Goal: Task Accomplishment & Management: Manage account settings

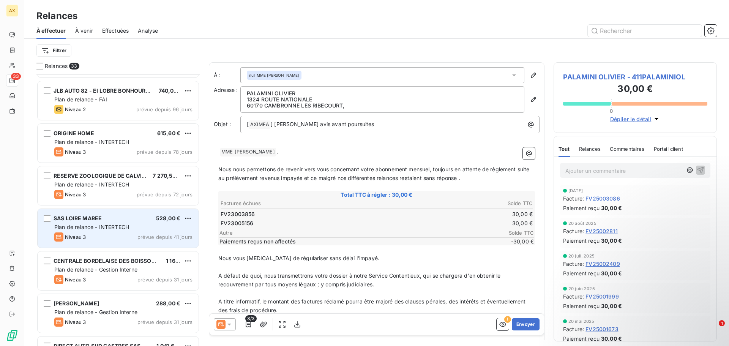
scroll to position [297, 0]
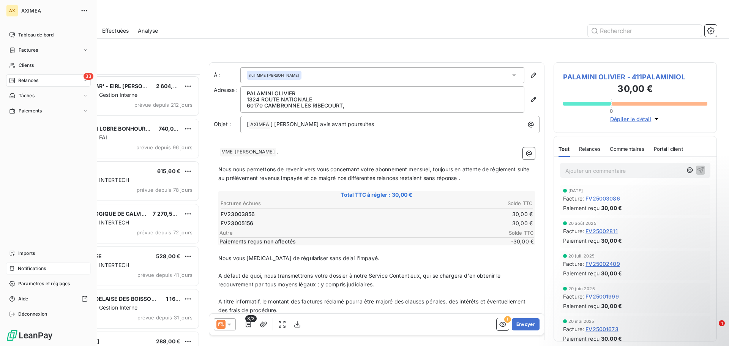
click at [44, 269] on span "Notifications" at bounding box center [32, 268] width 28 height 7
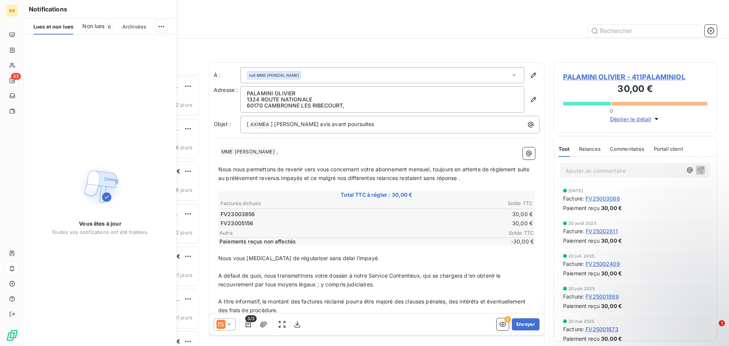
click at [123, 24] on span "Archivées" at bounding box center [134, 27] width 24 height 6
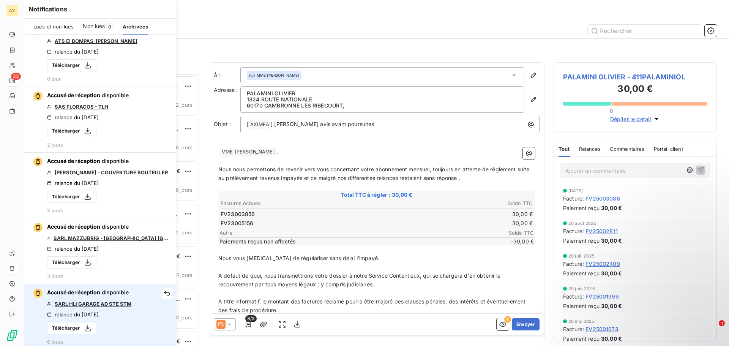
scroll to position [0, 0]
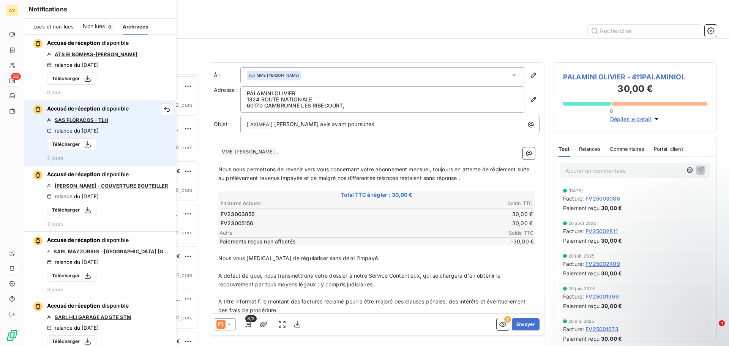
click at [80, 122] on link "SAS FLORACOS - TLH" at bounding box center [82, 120] width 54 height 6
click at [65, 141] on button "Télécharger" at bounding box center [71, 144] width 49 height 12
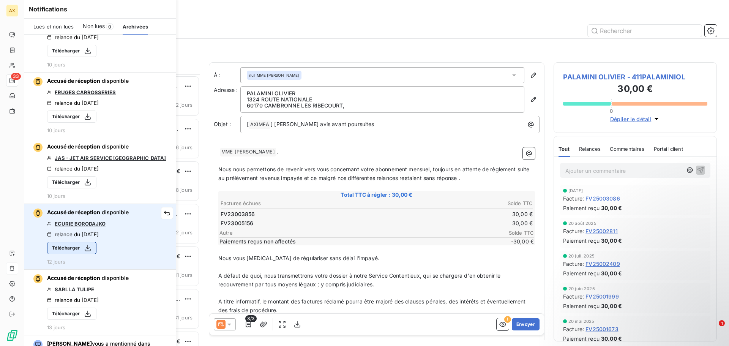
scroll to position [1119, 0]
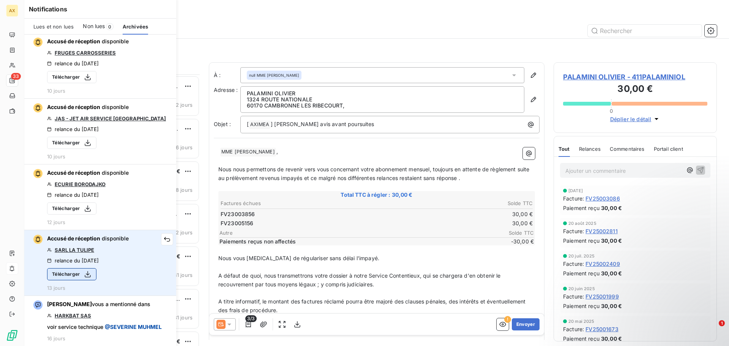
click at [74, 276] on button "Télécharger" at bounding box center [71, 274] width 49 height 12
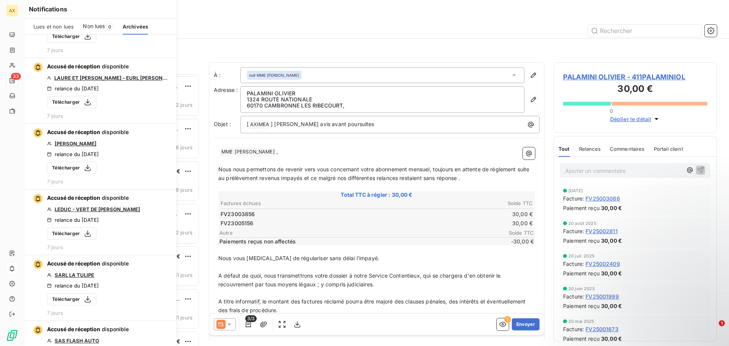
scroll to position [549, 0]
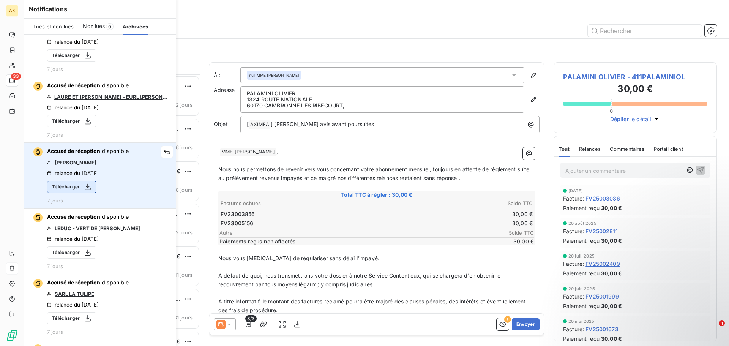
click at [81, 185] on div "button" at bounding box center [85, 187] width 11 height 8
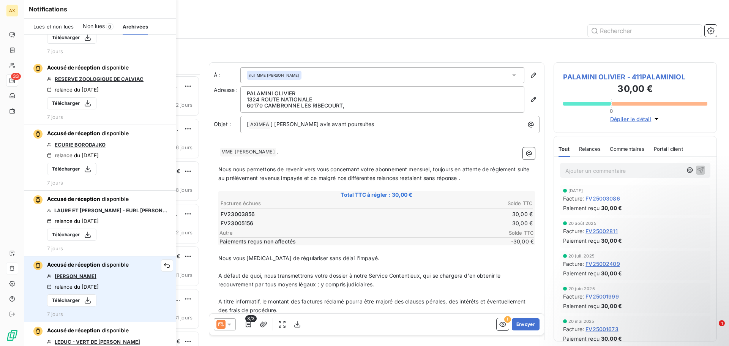
scroll to position [435, 0]
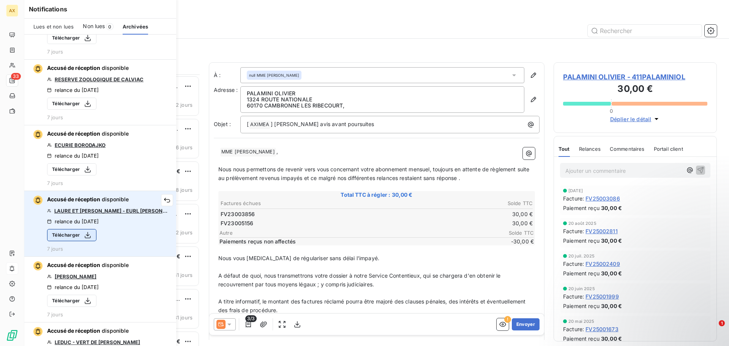
click at [68, 237] on button "Télécharger" at bounding box center [71, 235] width 49 height 12
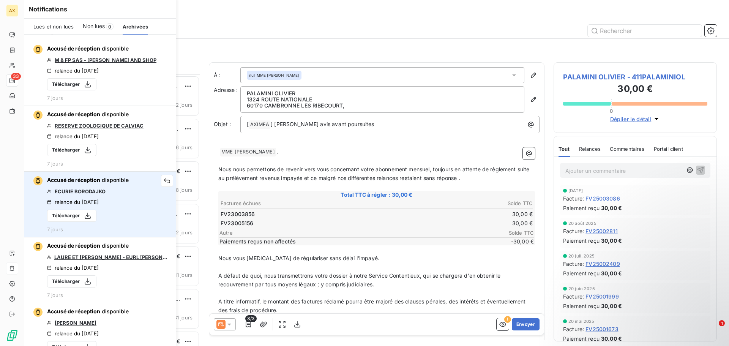
scroll to position [359, 0]
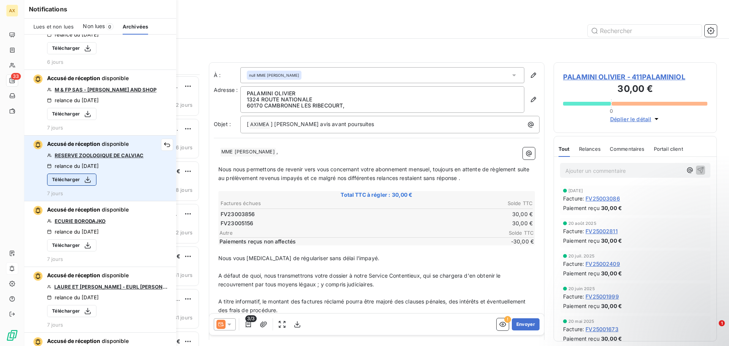
click at [56, 182] on button "Télécharger" at bounding box center [71, 180] width 49 height 12
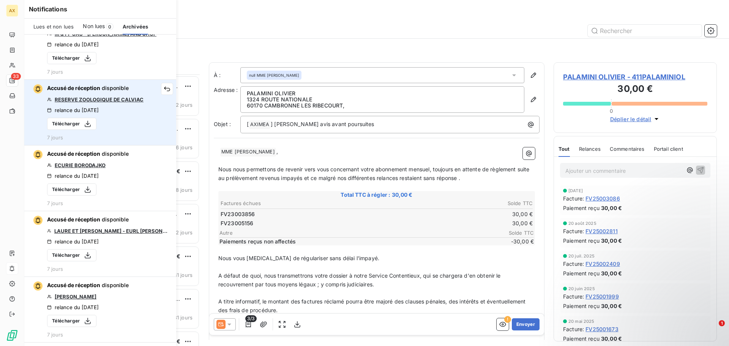
scroll to position [418, 0]
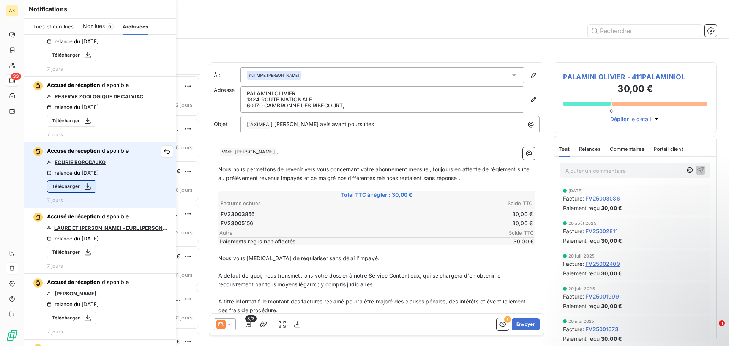
click at [79, 185] on button "Télécharger" at bounding box center [71, 186] width 49 height 12
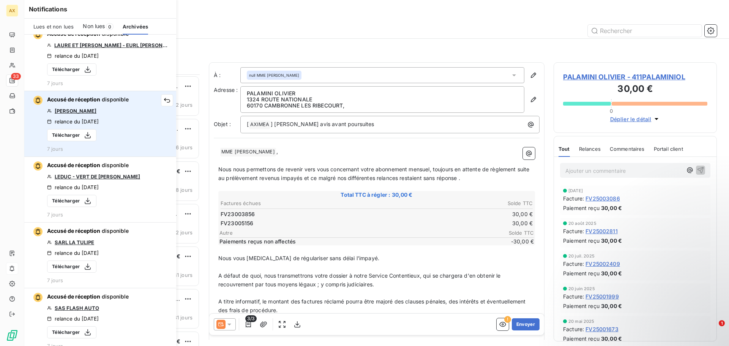
scroll to position [608, 0]
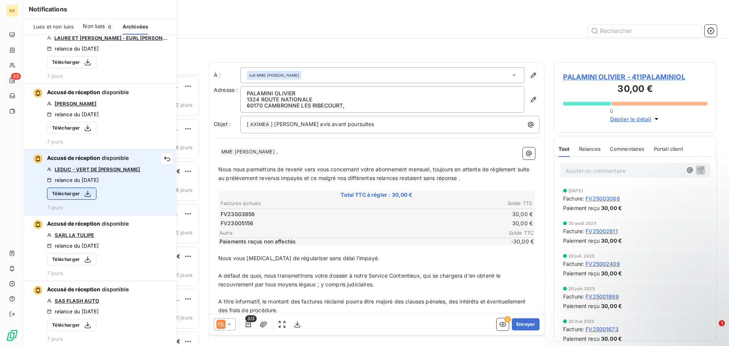
click at [77, 196] on button "Télécharger" at bounding box center [71, 194] width 49 height 12
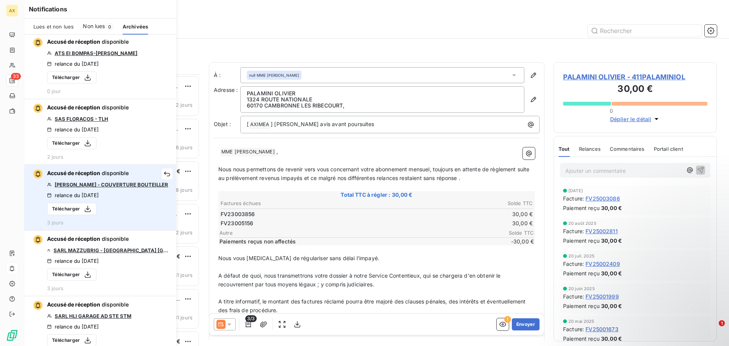
scroll to position [0, 0]
click at [79, 210] on button "Télécharger" at bounding box center [71, 210] width 49 height 12
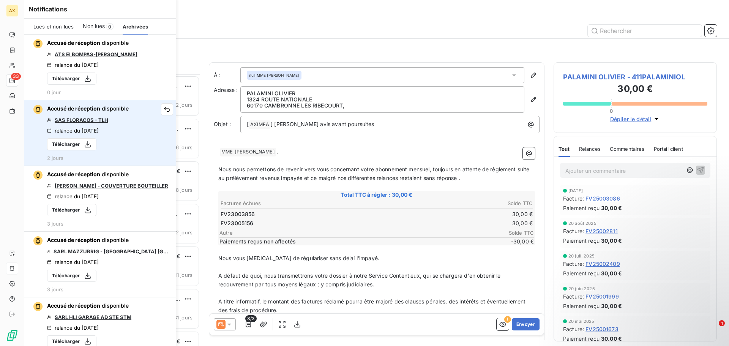
scroll to position [38, 0]
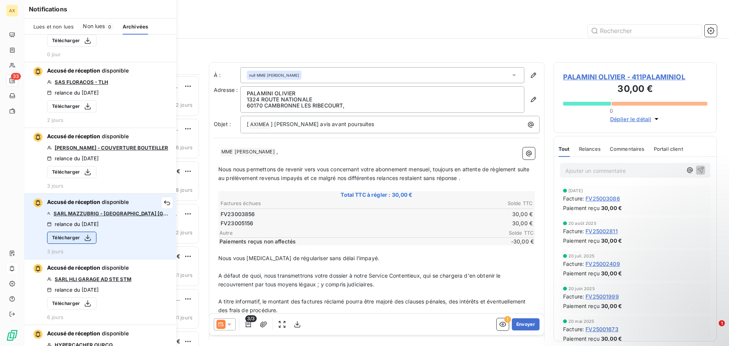
click at [68, 236] on button "Télécharger" at bounding box center [71, 238] width 49 height 12
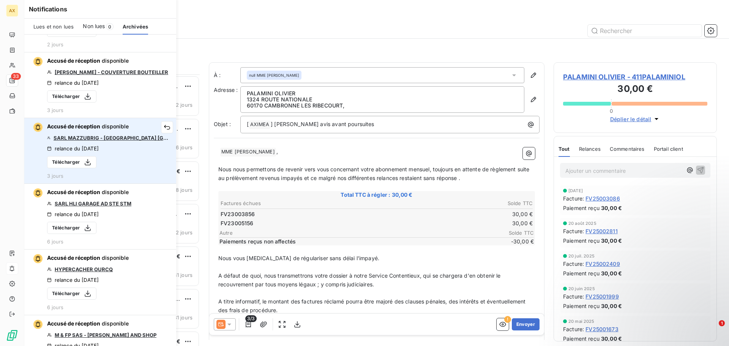
scroll to position [114, 0]
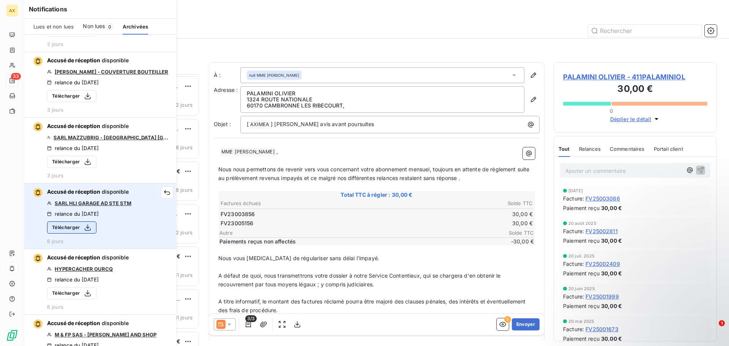
click at [70, 227] on button "Télécharger" at bounding box center [71, 228] width 49 height 12
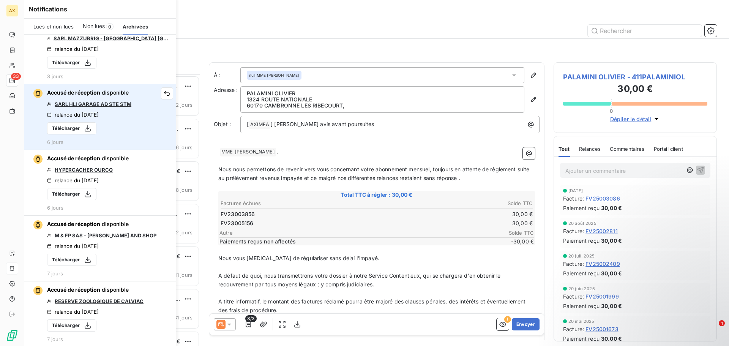
scroll to position [228, 0]
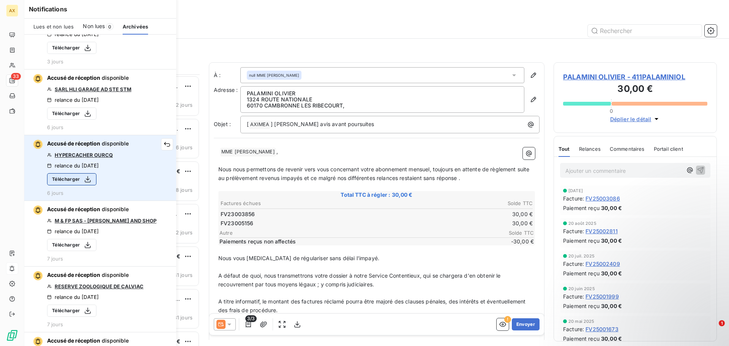
click at [62, 181] on button "Télécharger" at bounding box center [71, 179] width 49 height 12
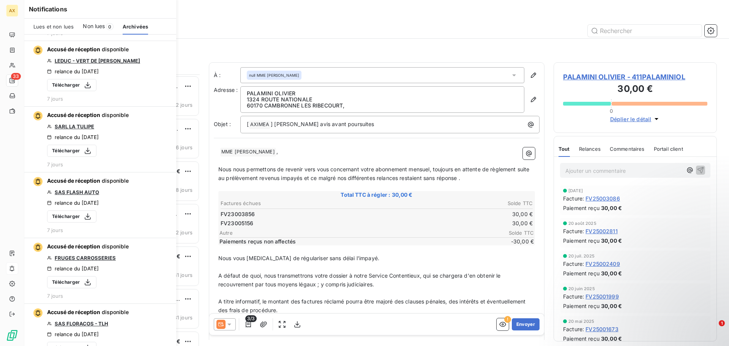
scroll to position [722, 0]
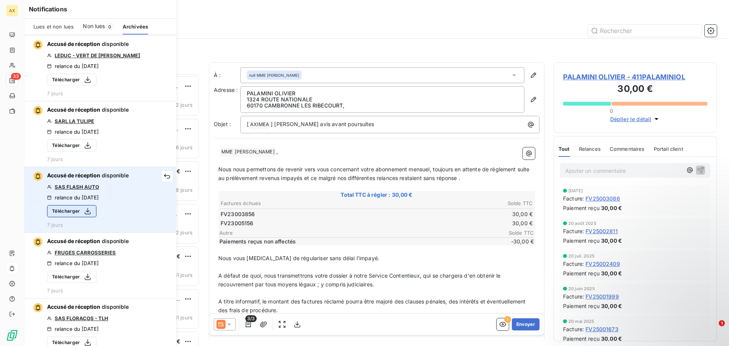
click at [75, 212] on button "Télécharger" at bounding box center [71, 211] width 49 height 12
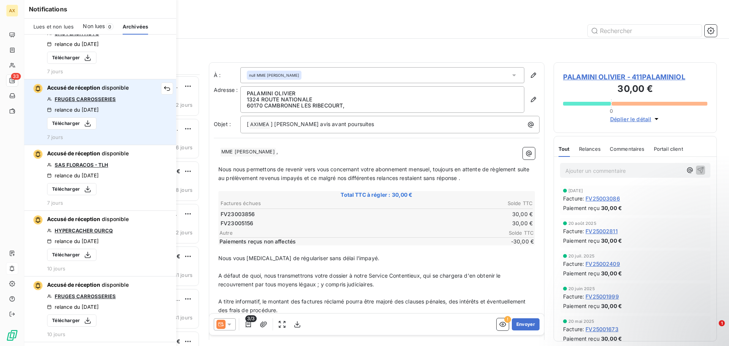
scroll to position [912, 0]
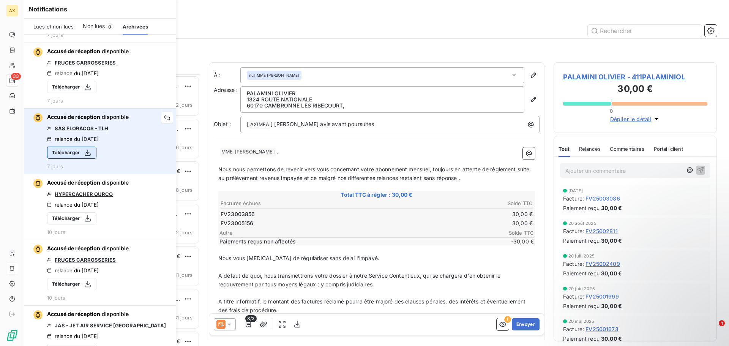
click at [73, 153] on button "Télécharger" at bounding box center [71, 153] width 49 height 12
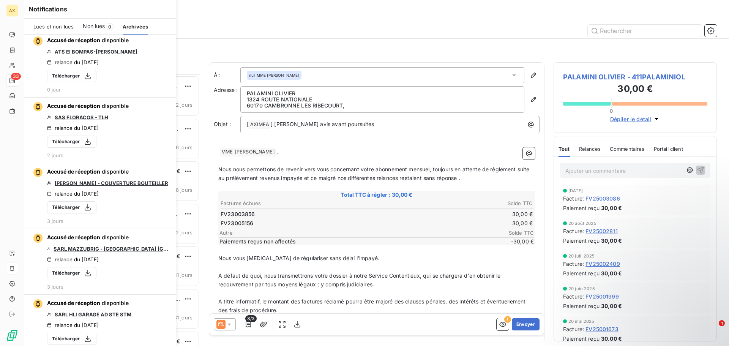
scroll to position [0, 0]
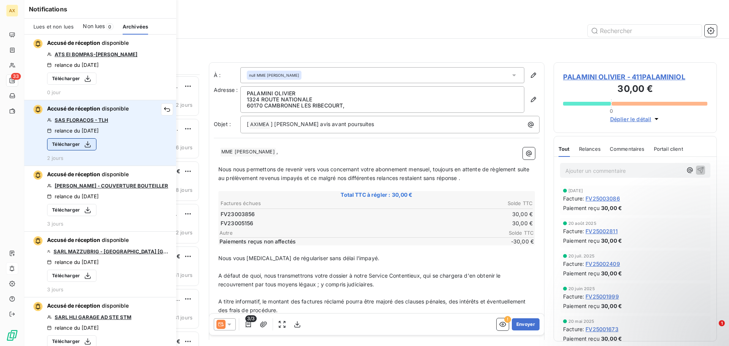
click at [76, 144] on button "Télécharger" at bounding box center [71, 144] width 49 height 12
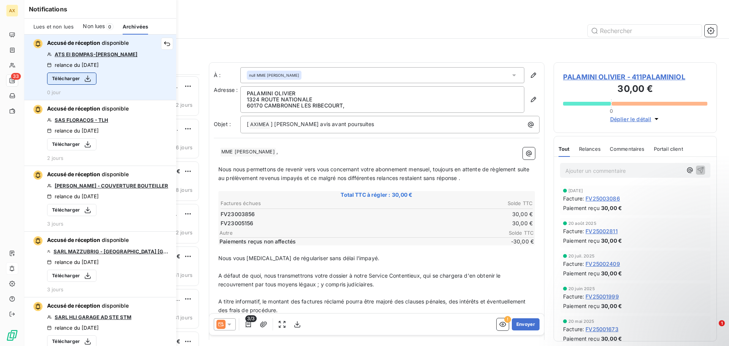
click at [70, 78] on button "Télécharger" at bounding box center [71, 79] width 49 height 12
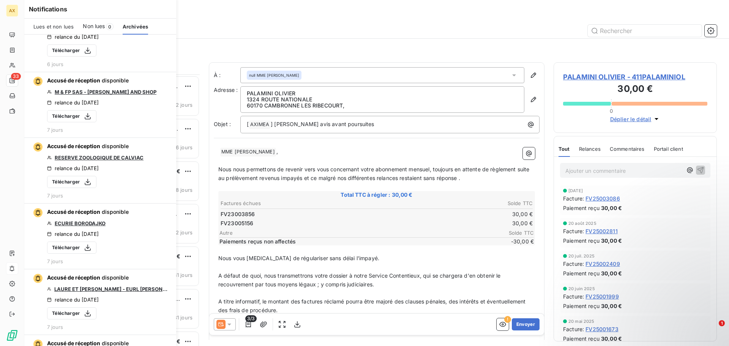
scroll to position [380, 0]
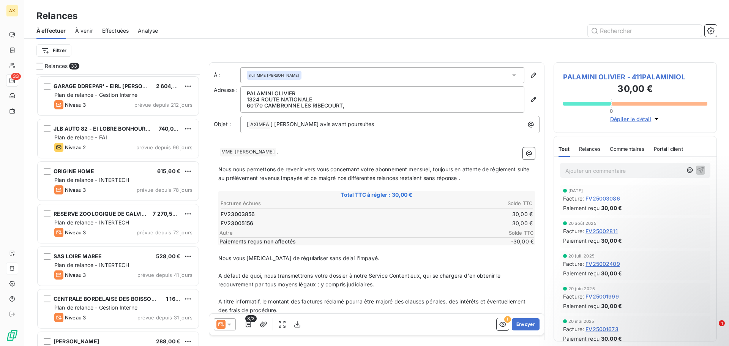
click at [227, 51] on div "Filtrer" at bounding box center [376, 50] width 681 height 14
click at [295, 326] on icon "button" at bounding box center [298, 325] width 8 height 8
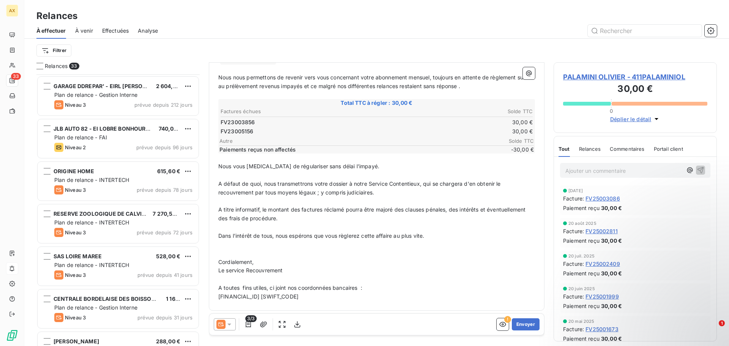
scroll to position [0, 0]
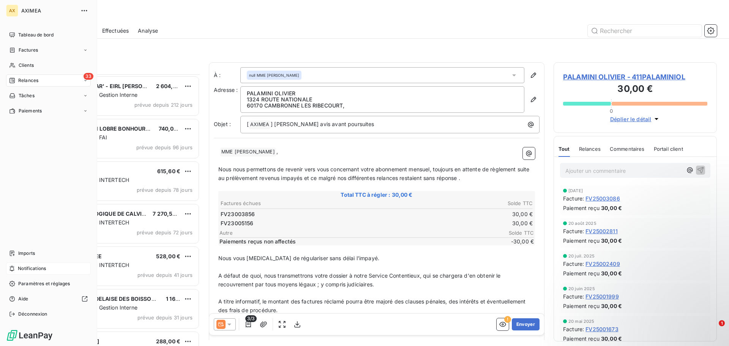
click at [43, 81] on div "33 Relances" at bounding box center [48, 80] width 85 height 12
click at [35, 114] on div "À venir" at bounding box center [53, 111] width 76 height 12
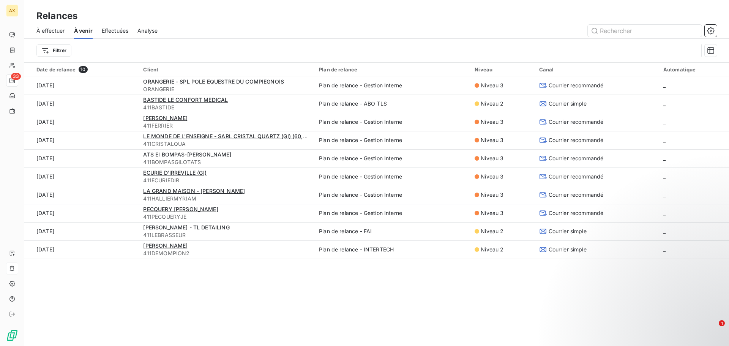
click at [112, 30] on span "Effectuées" at bounding box center [115, 31] width 27 height 8
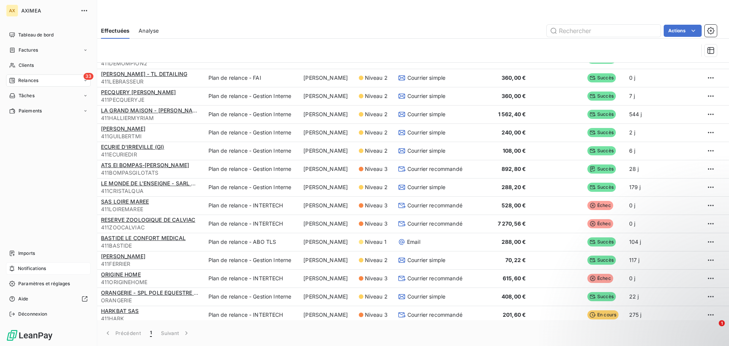
click at [21, 79] on span "Relances" at bounding box center [28, 80] width 20 height 7
click at [37, 95] on span "À effectuer" at bounding box center [30, 95] width 25 height 7
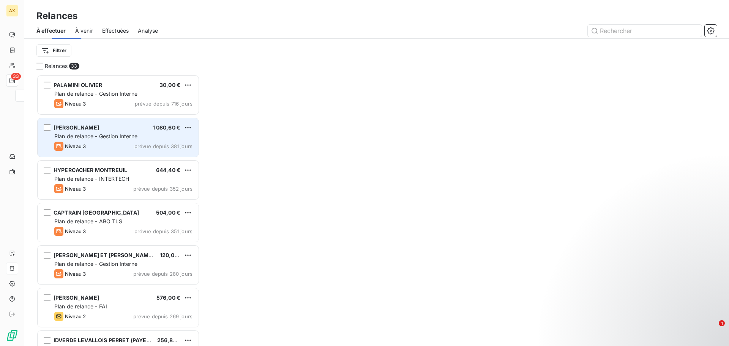
scroll to position [266, 158]
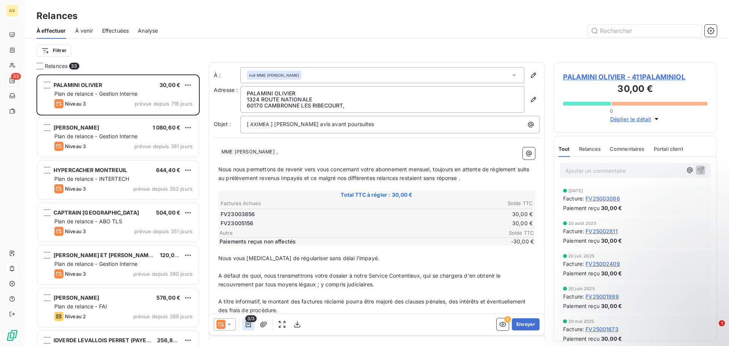
click at [246, 325] on icon "button" at bounding box center [248, 324] width 5 height 6
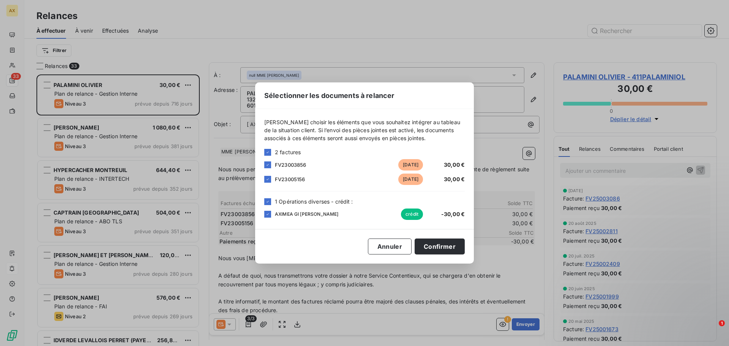
click at [442, 37] on div "Sélectionner les documents à relancer [PERSON_NAME] choisir les éléments que vo…" at bounding box center [364, 173] width 729 height 346
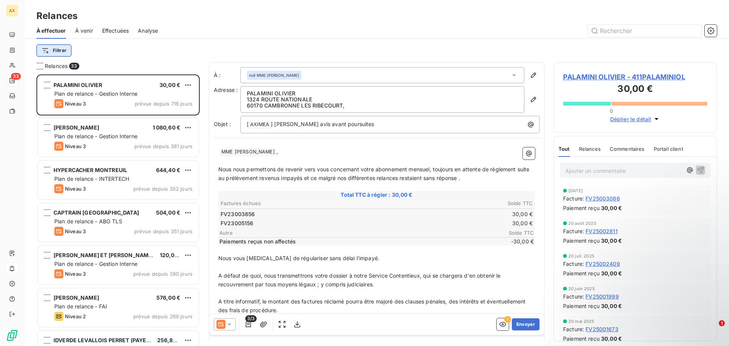
click at [50, 49] on html "AX 33 Relances À effectuer À venir Effectuées Analyse Filtrer Relances 33 PALAM…" at bounding box center [364, 173] width 729 height 346
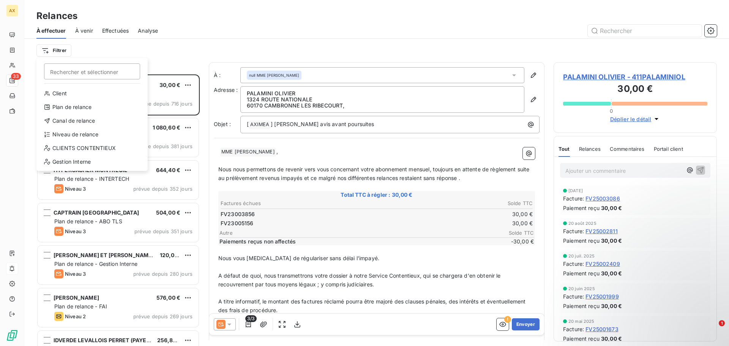
click at [170, 53] on html "AX 33 Relances À effectuer À venir Effectuées Analyse Filtrer Rechercher et sél…" at bounding box center [364, 173] width 729 height 346
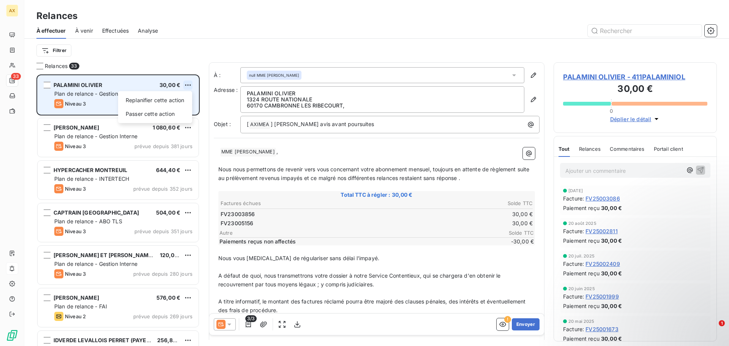
click at [187, 88] on html "AX 33 Relances À effectuer À venir Effectuées Analyse Filtrer Relances 33 PALAM…" at bounding box center [364, 173] width 729 height 346
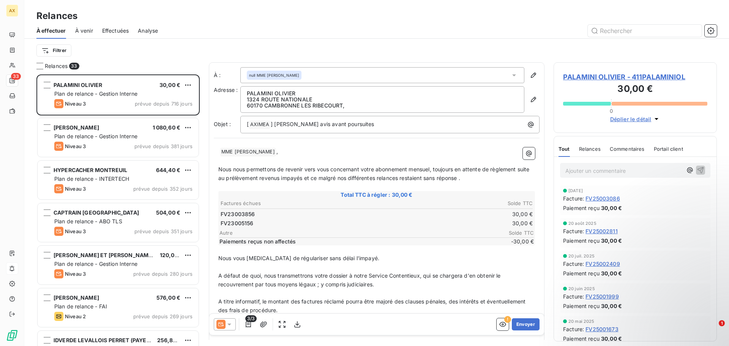
click at [180, 57] on html "AX 33 Relances À effectuer À venir Effectuées Analyse Filtrer Relances 33 PALAM…" at bounding box center [364, 173] width 729 height 346
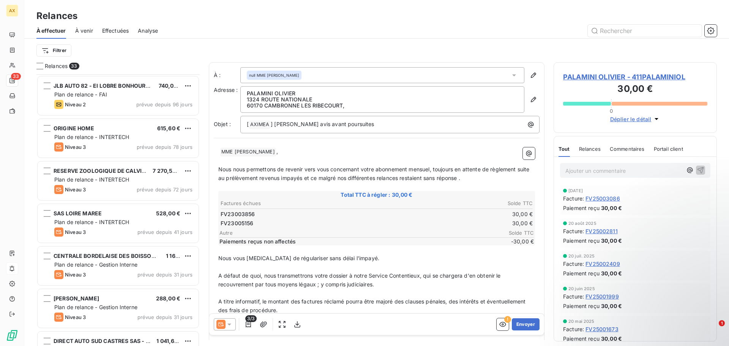
scroll to position [342, 0]
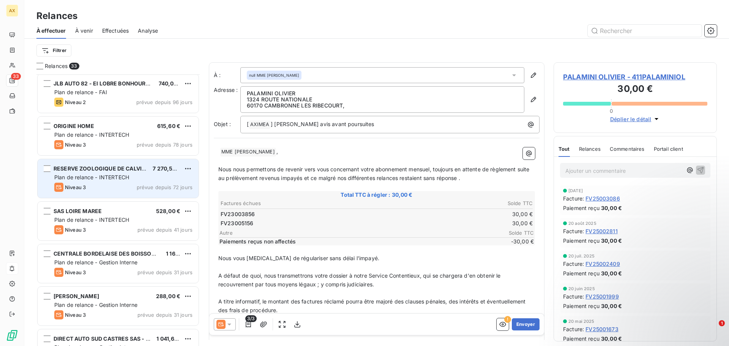
click at [95, 182] on div "RESERVE ZOOLOGIQUE DE CALVIAC 7 270,56 € Plan de relance - INTERTECH Niveau 3 p…" at bounding box center [118, 178] width 161 height 39
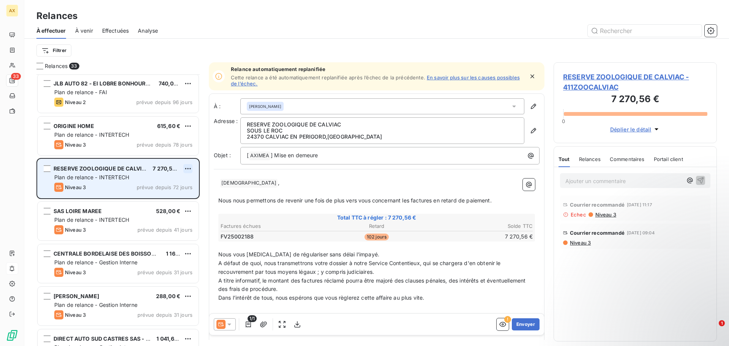
click at [190, 168] on html "AX 33 Relances À effectuer À venir Effectuées Analyse Filtrer Relances 33 GARAG…" at bounding box center [364, 173] width 729 height 346
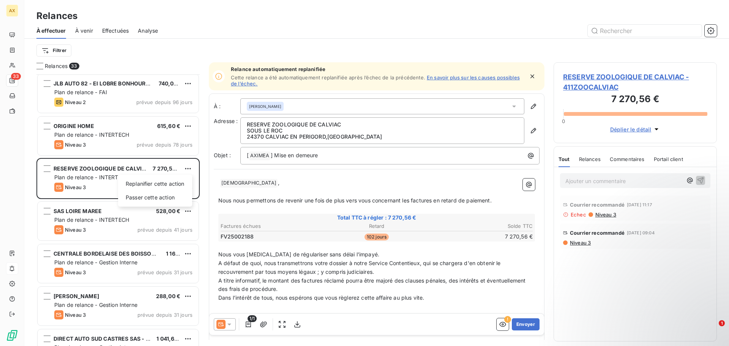
click at [206, 171] on html "AX 33 Relances À effectuer À venir Effectuées Analyse Filtrer Relances 33 GARAG…" at bounding box center [364, 173] width 729 height 346
click at [529, 78] on icon "button" at bounding box center [533, 77] width 8 height 8
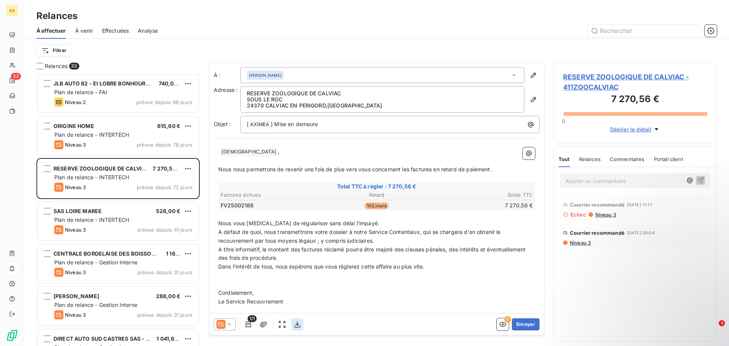
click at [296, 327] on icon "button" at bounding box center [298, 325] width 8 height 8
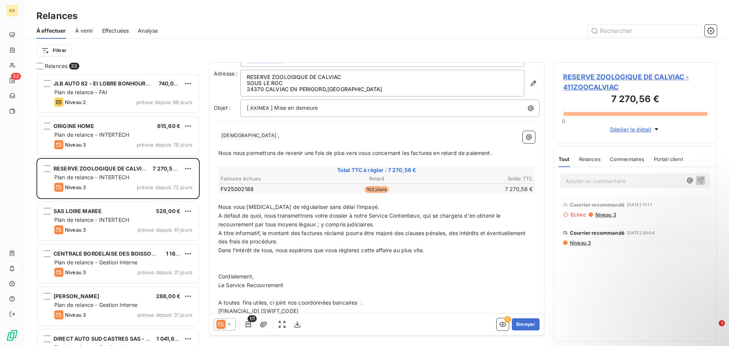
scroll to position [32, 0]
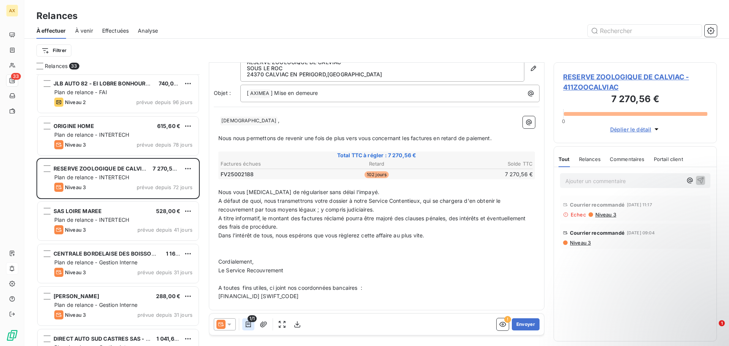
click at [250, 324] on icon "button" at bounding box center [249, 325] width 8 height 8
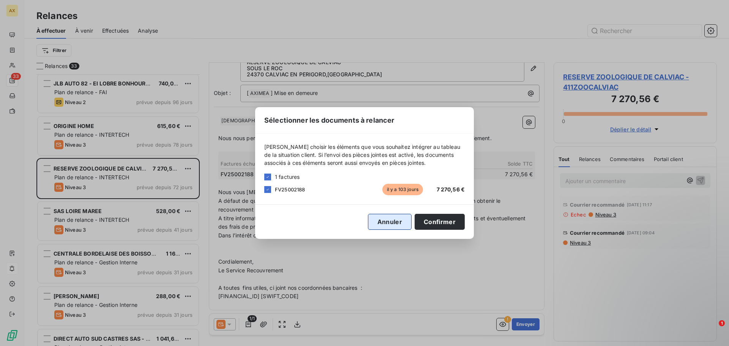
click at [377, 223] on button "Annuler" at bounding box center [390, 222] width 44 height 16
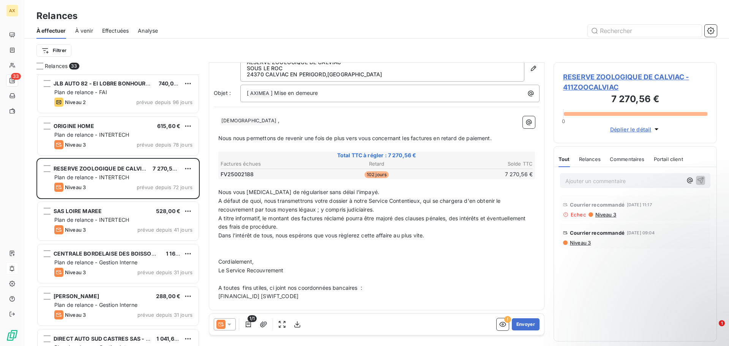
scroll to position [0, 0]
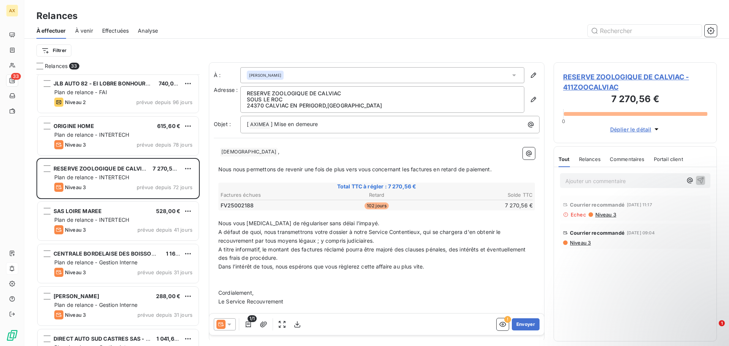
click at [663, 157] on span "Portail client" at bounding box center [668, 159] width 29 height 6
drag, startPoint x: 622, startPoint y: 161, endPoint x: 587, endPoint y: 162, distance: 35.0
click at [622, 161] on span "Commentaires" at bounding box center [626, 159] width 35 height 6
click at [587, 161] on span "Relances" at bounding box center [590, 159] width 22 height 6
click at [582, 244] on span "Niveau 3" at bounding box center [581, 243] width 22 height 6
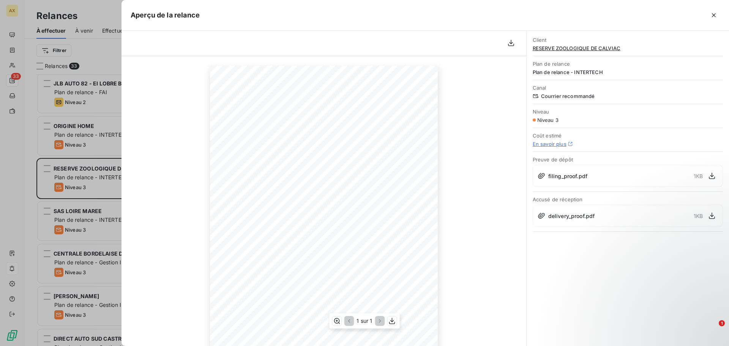
scroll to position [38, 0]
click at [714, 177] on icon "button" at bounding box center [713, 176] width 8 height 8
click at [710, 14] on icon "button" at bounding box center [714, 15] width 8 height 8
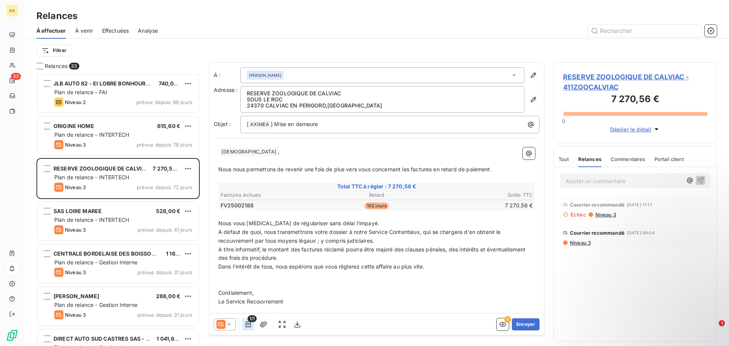
click at [251, 326] on icon "button" at bounding box center [249, 325] width 8 height 8
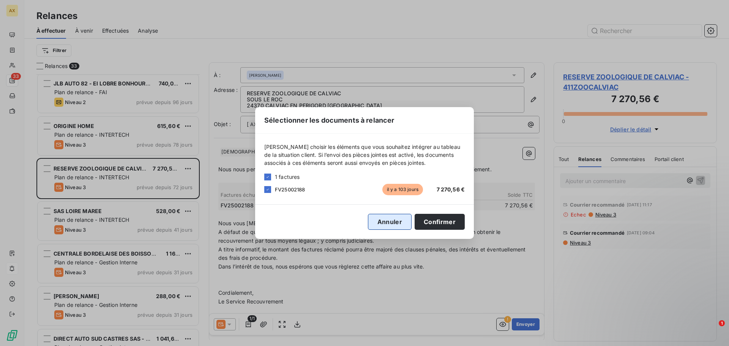
click at [402, 221] on button "Annuler" at bounding box center [390, 222] width 44 height 16
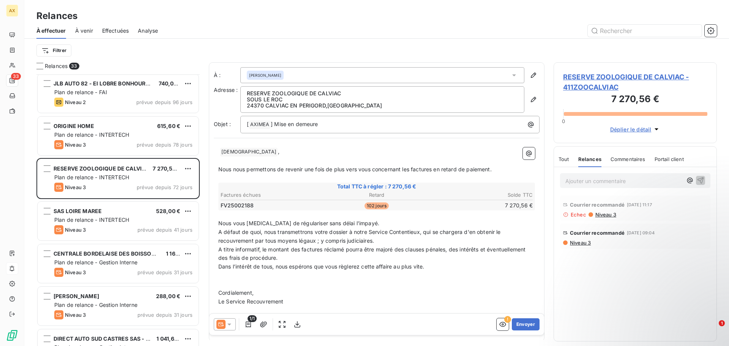
click at [566, 163] on div "Tout" at bounding box center [564, 159] width 11 height 16
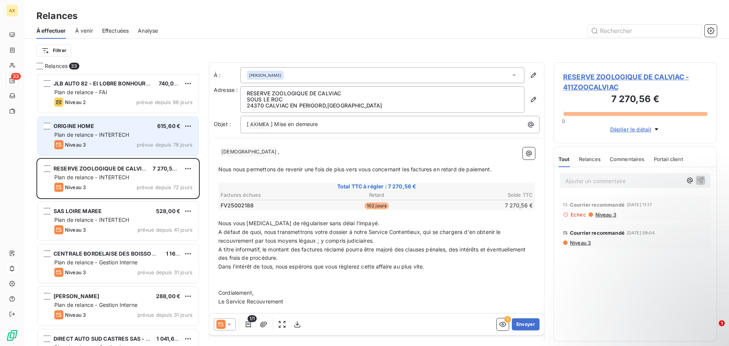
click at [104, 136] on span "Plan de relance - INTERTECH" at bounding box center [91, 134] width 75 height 6
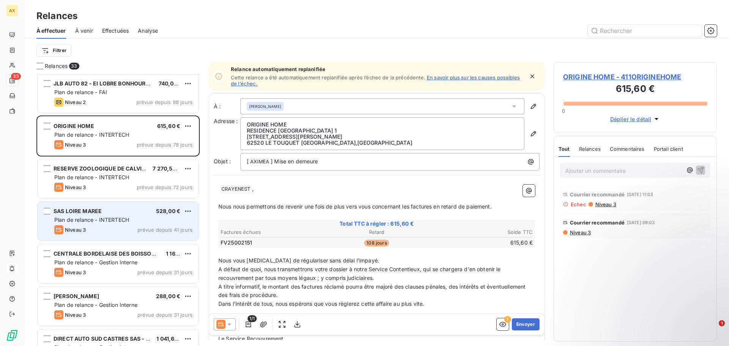
click at [100, 226] on div "Niveau 3 prévue depuis 41 jours" at bounding box center [123, 229] width 138 height 9
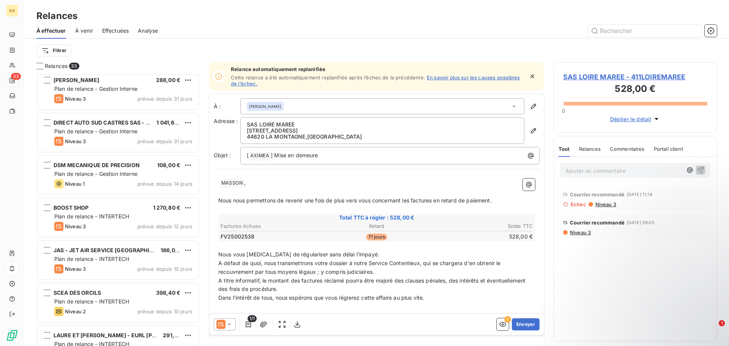
scroll to position [570, 0]
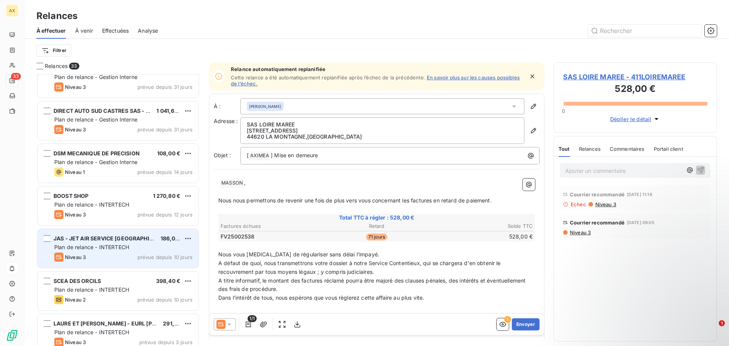
click at [104, 252] on div "JAS - JET AIR SERVICE FRANCE 186,00 € Plan de relance - INTERTECH Niveau 3 prév…" at bounding box center [118, 248] width 161 height 39
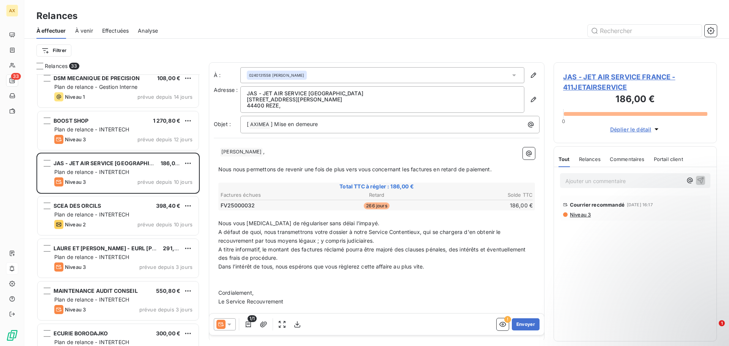
scroll to position [684, 0]
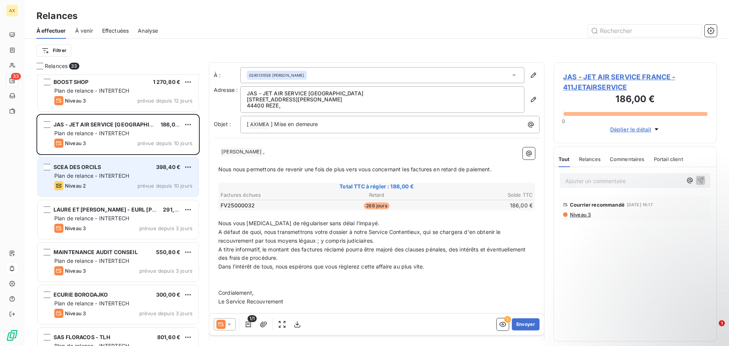
click at [101, 184] on div "Niveau 2 prévue depuis 10 jours" at bounding box center [123, 185] width 138 height 9
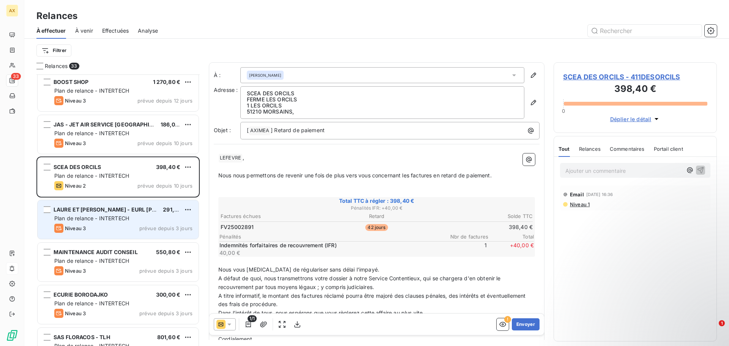
click at [103, 223] on div "LAURE ET ALBANE - EURL ALEX-B 291,60 € Plan de relance - INTERTECH Niveau 3 pré…" at bounding box center [118, 219] width 161 height 39
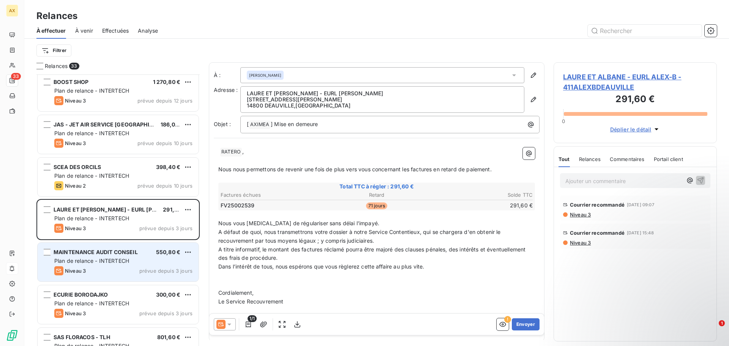
click at [103, 258] on span "Plan de relance - INTERTECH" at bounding box center [91, 261] width 75 height 6
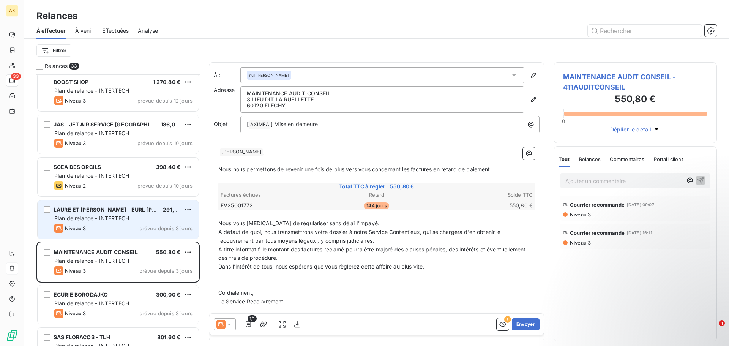
click at [99, 226] on div "Niveau 3 prévue depuis 3 jours" at bounding box center [123, 228] width 138 height 9
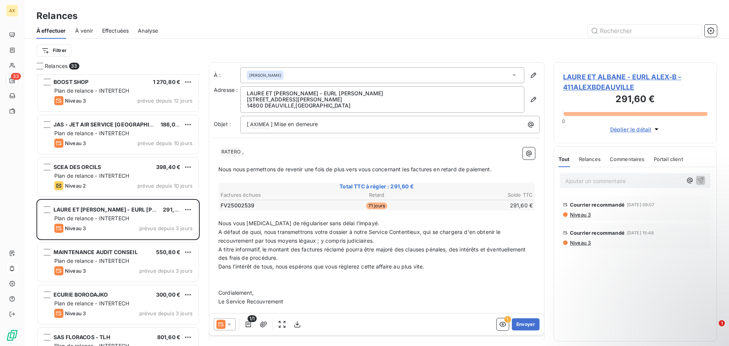
click at [594, 159] on span "Relances" at bounding box center [590, 159] width 22 height 6
click at [588, 215] on span "Niveau 3" at bounding box center [581, 215] width 22 height 6
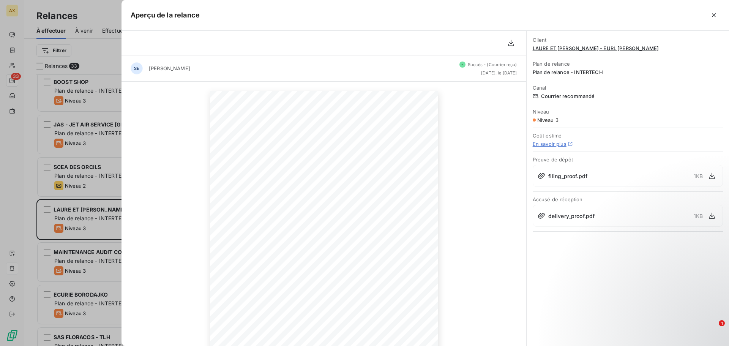
drag, startPoint x: 716, startPoint y: 16, endPoint x: 710, endPoint y: 19, distance: 7.0
click at [716, 16] on icon "button" at bounding box center [714, 15] width 8 height 8
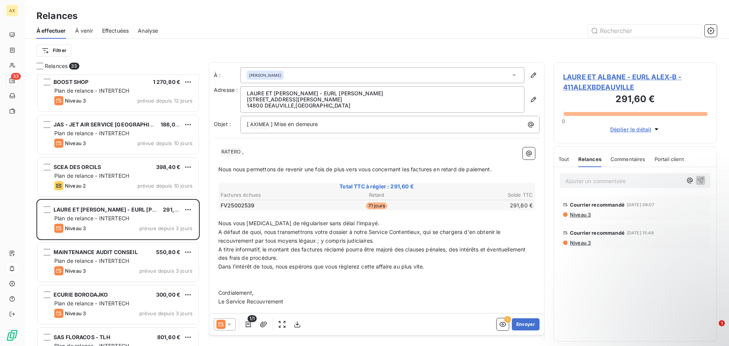
click at [576, 245] on span "Niveau 3" at bounding box center [581, 243] width 22 height 6
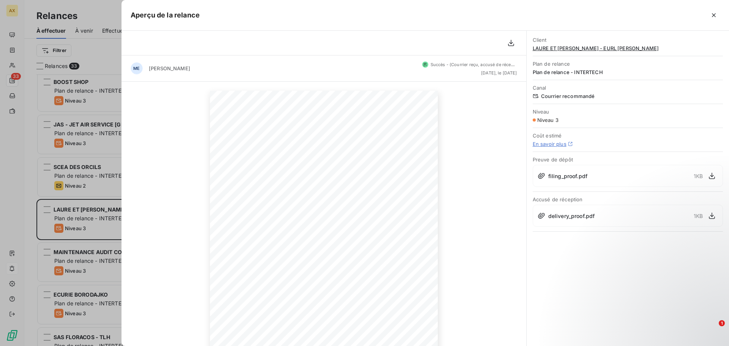
drag, startPoint x: 717, startPoint y: 14, endPoint x: 693, endPoint y: 55, distance: 47.1
click at [716, 14] on icon "button" at bounding box center [714, 15] width 8 height 8
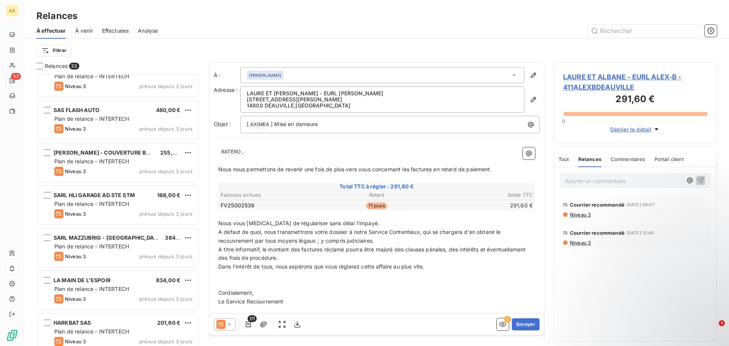
scroll to position [1133, 0]
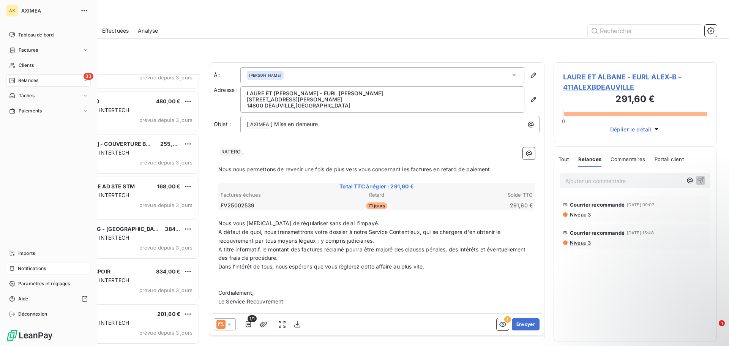
click at [24, 78] on span "Relances" at bounding box center [28, 80] width 20 height 7
click at [41, 94] on span "À effectuer" at bounding box center [30, 95] width 25 height 7
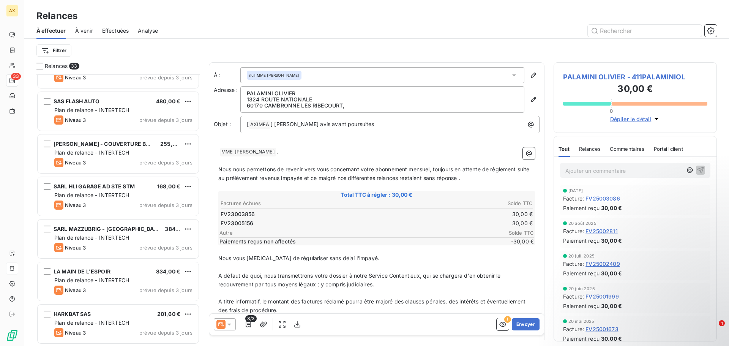
click at [54, 33] on span "À effectuer" at bounding box center [51, 31] width 30 height 8
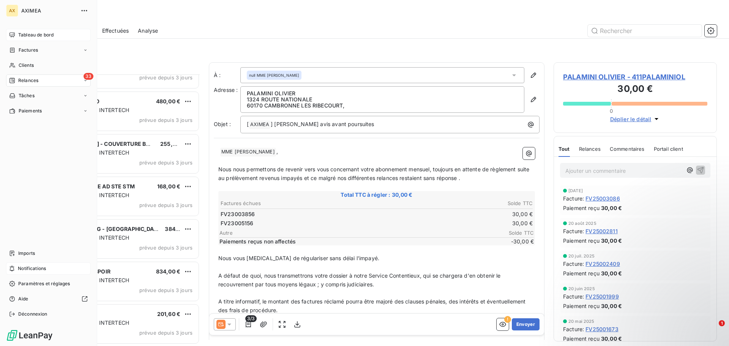
click at [22, 34] on span "Tableau de bord" at bounding box center [35, 35] width 35 height 7
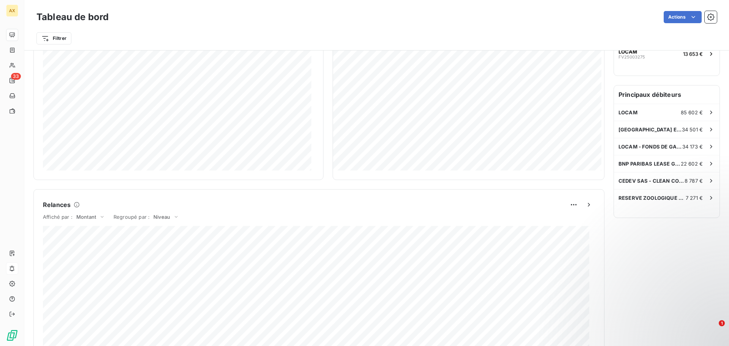
scroll to position [190, 0]
